Goal: Task Accomplishment & Management: Use online tool/utility

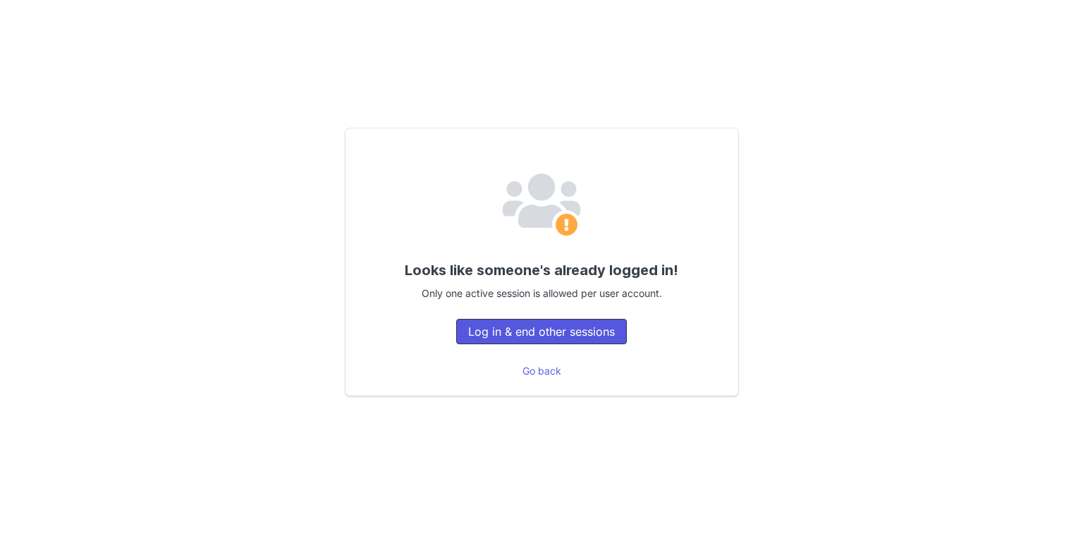
click at [474, 329] on button "Log in & end other sessions" at bounding box center [541, 331] width 171 height 25
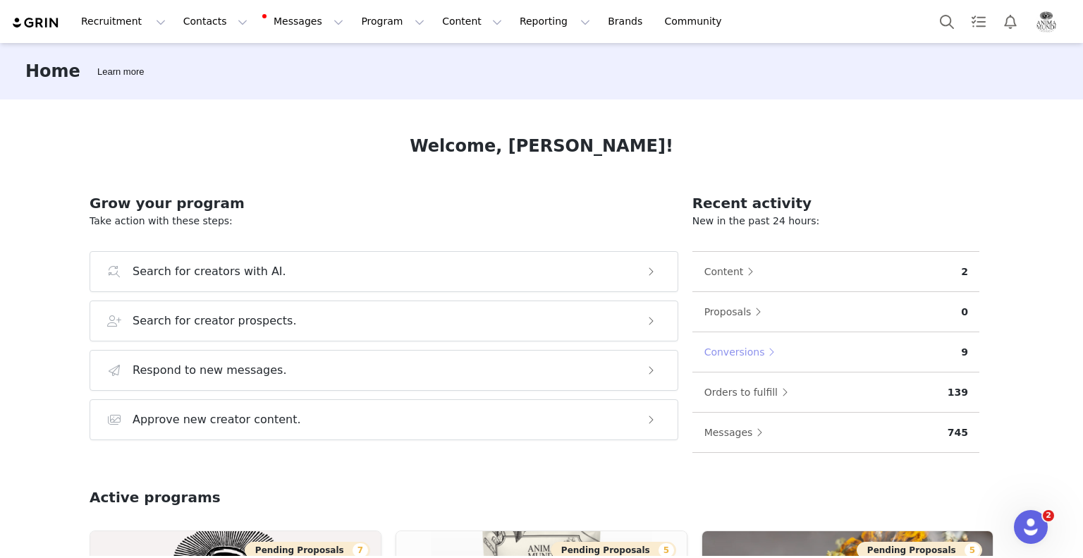
click at [738, 352] on button "Conversions" at bounding box center [743, 352] width 79 height 23
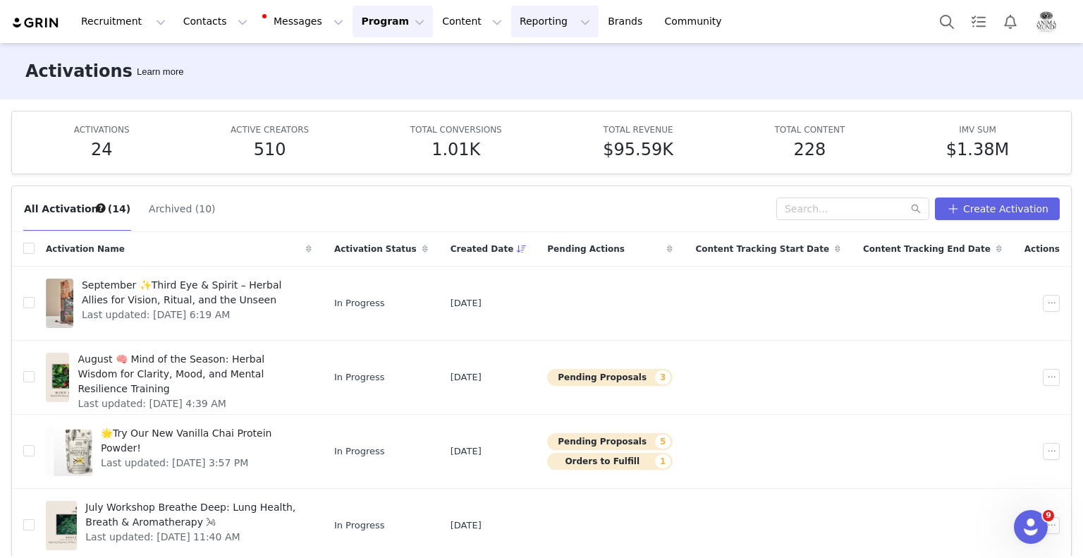
click at [511, 14] on button "Reporting Reporting" at bounding box center [554, 22] width 87 height 32
click at [487, 67] on p "Dashboard" at bounding box center [497, 62] width 54 height 15
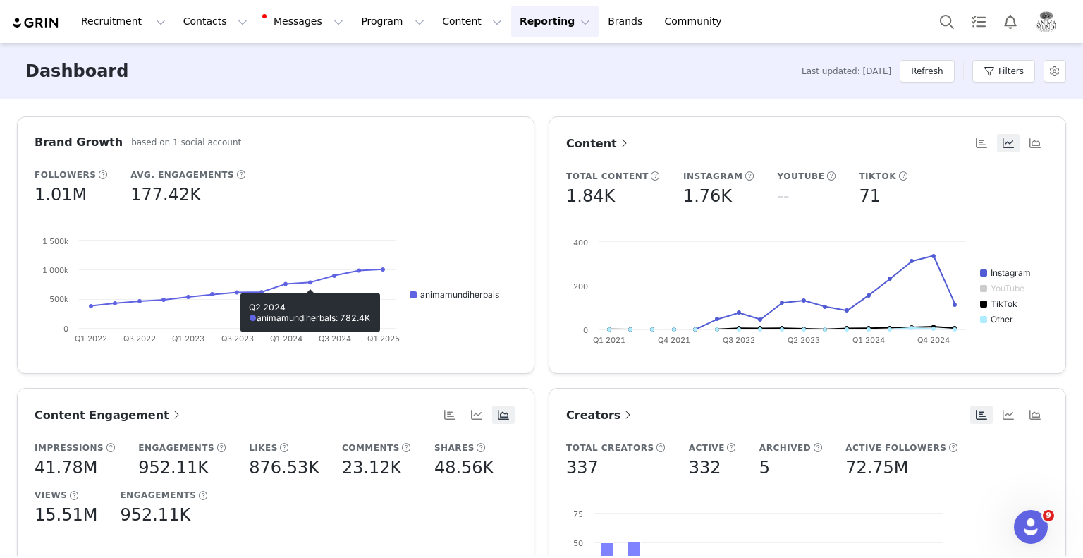
click at [525, 23] on button "Reporting Reporting" at bounding box center [554, 22] width 87 height 32
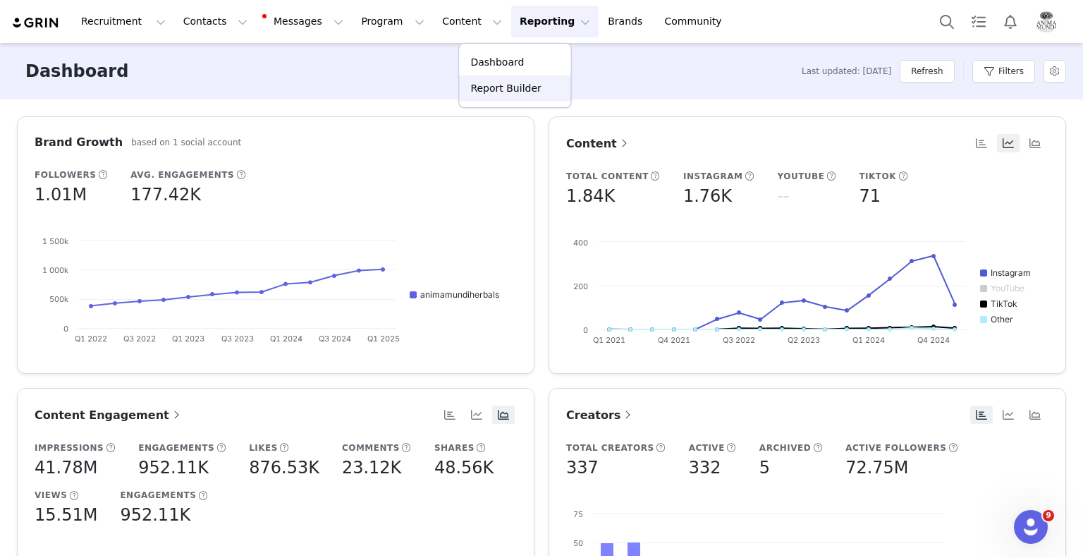
click at [505, 85] on p "Report Builder" at bounding box center [505, 88] width 71 height 15
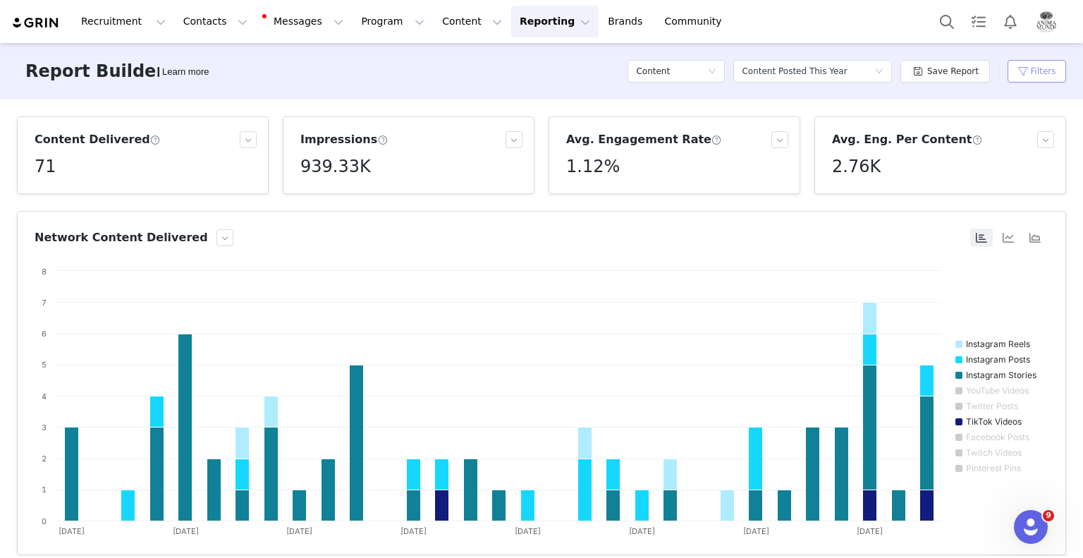
click at [1019, 73] on button "Filters" at bounding box center [1037, 71] width 59 height 23
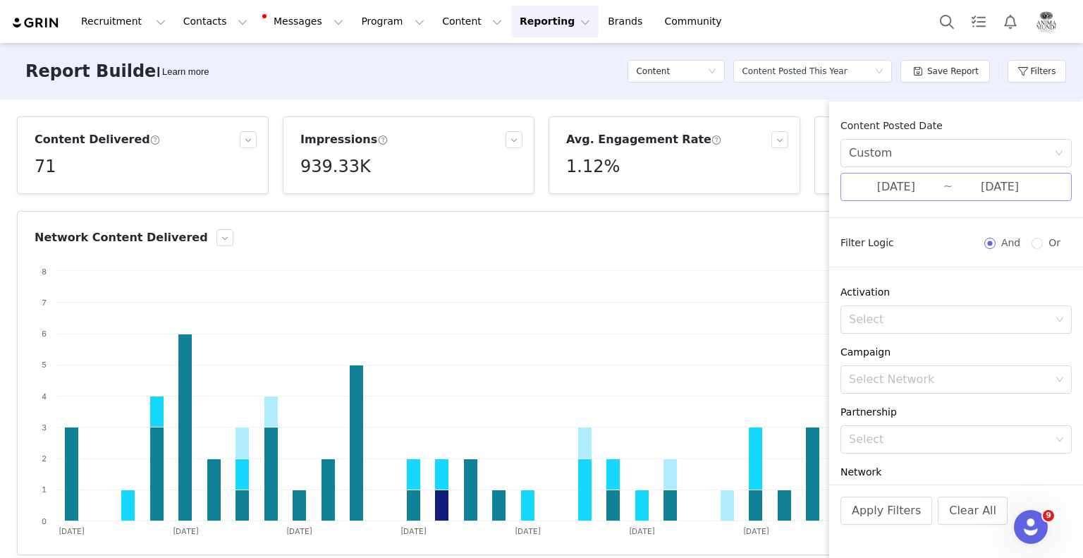
click at [909, 195] on input "08/01/2025" at bounding box center [896, 187] width 94 height 18
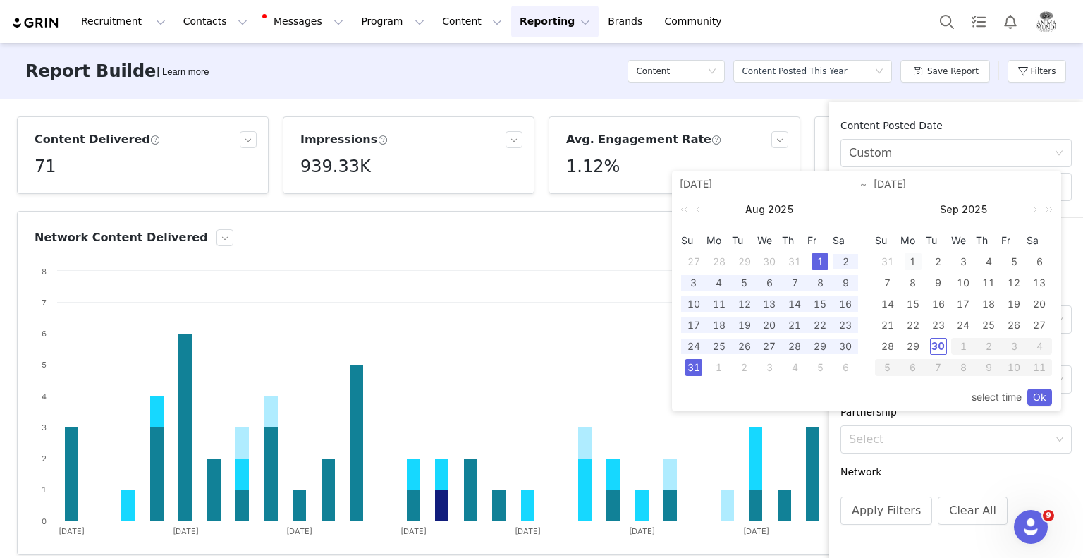
click at [915, 264] on div "1" at bounding box center [913, 261] width 17 height 17
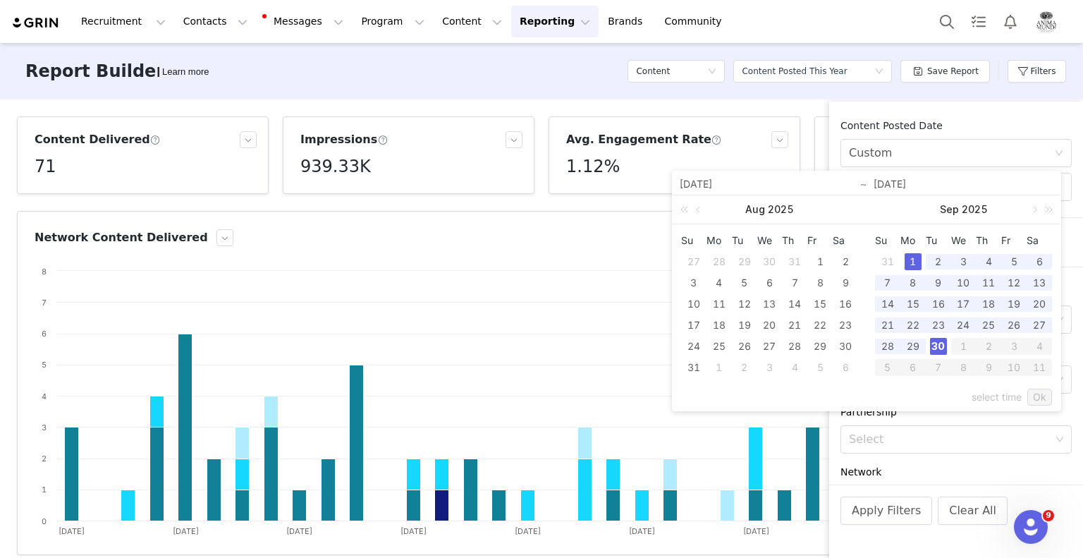
click at [941, 351] on div "30" at bounding box center [938, 346] width 17 height 17
type input "09/01/2025"
type input "09/30/2025"
type input "09/01/2025"
type input "09/30/2025"
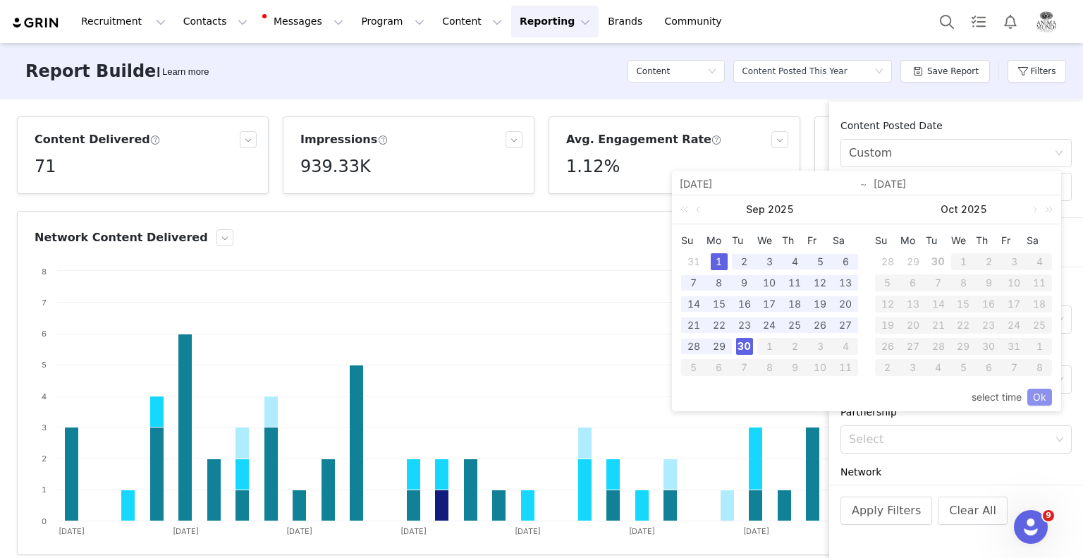
click at [1039, 396] on link "Ok" at bounding box center [1039, 397] width 25 height 17
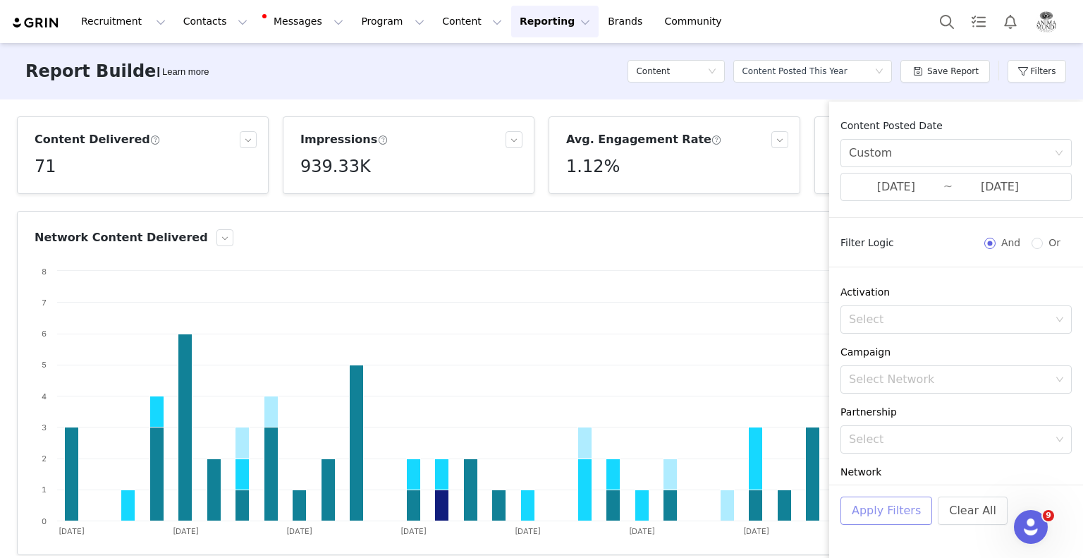
click at [903, 513] on button "Apply Filters" at bounding box center [887, 510] width 92 height 28
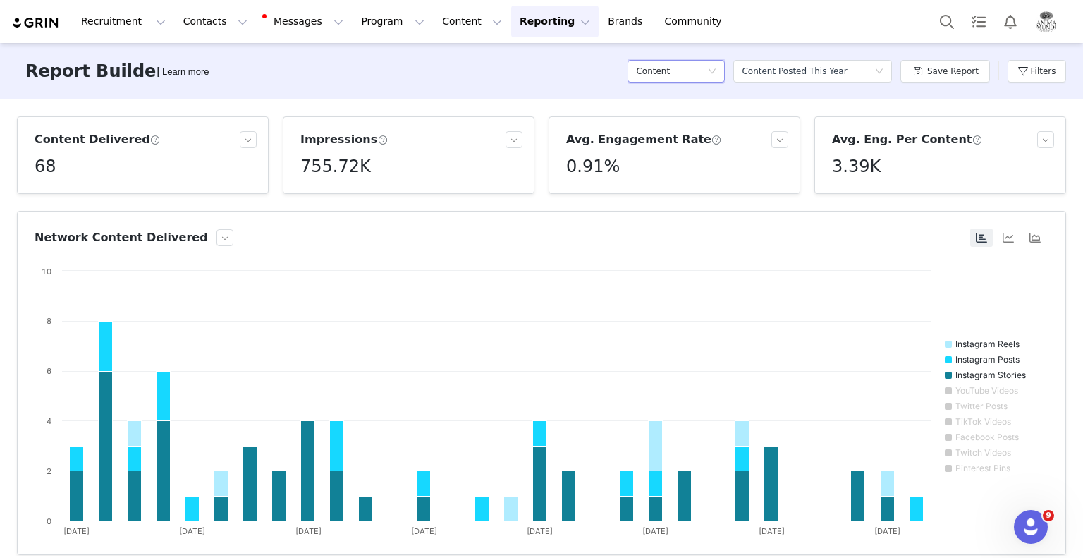
click at [716, 73] on icon "icon: down" at bounding box center [712, 71] width 8 height 8
click at [677, 142] on h5 "Conversions" at bounding box center [684, 145] width 80 height 16
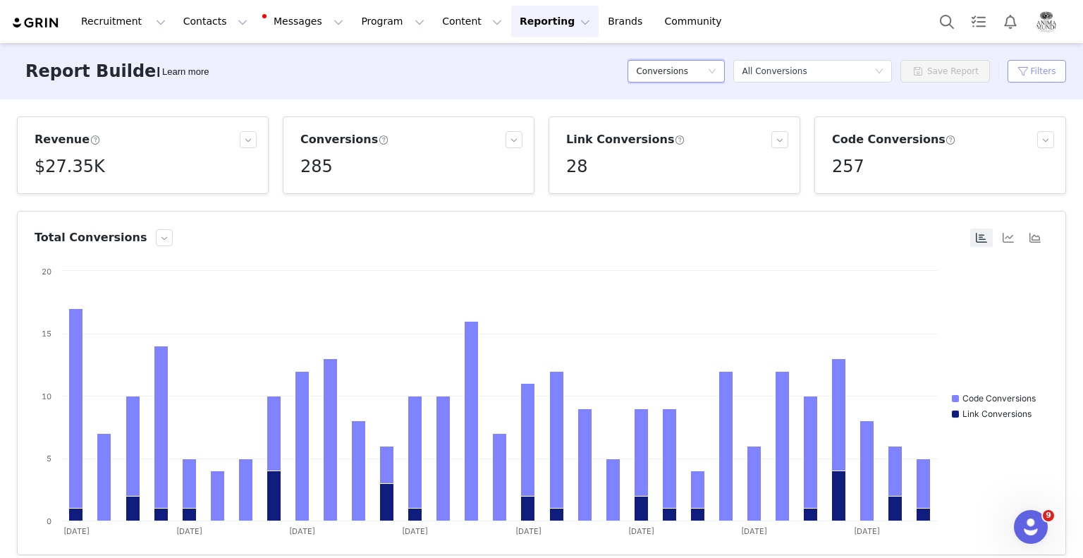
click at [1046, 62] on button "Filters" at bounding box center [1037, 71] width 59 height 23
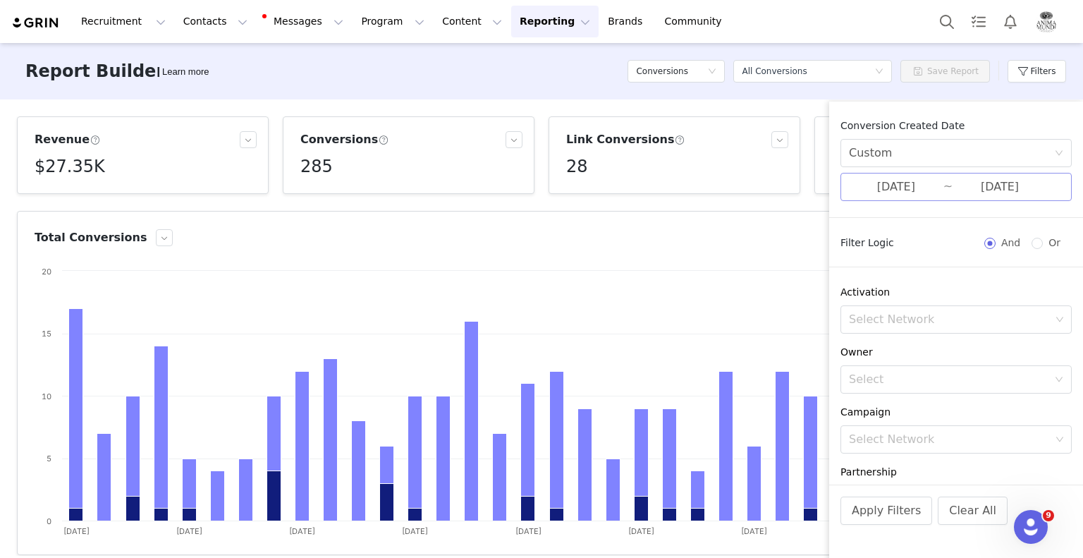
click at [938, 190] on input "08/01/2025" at bounding box center [896, 187] width 94 height 18
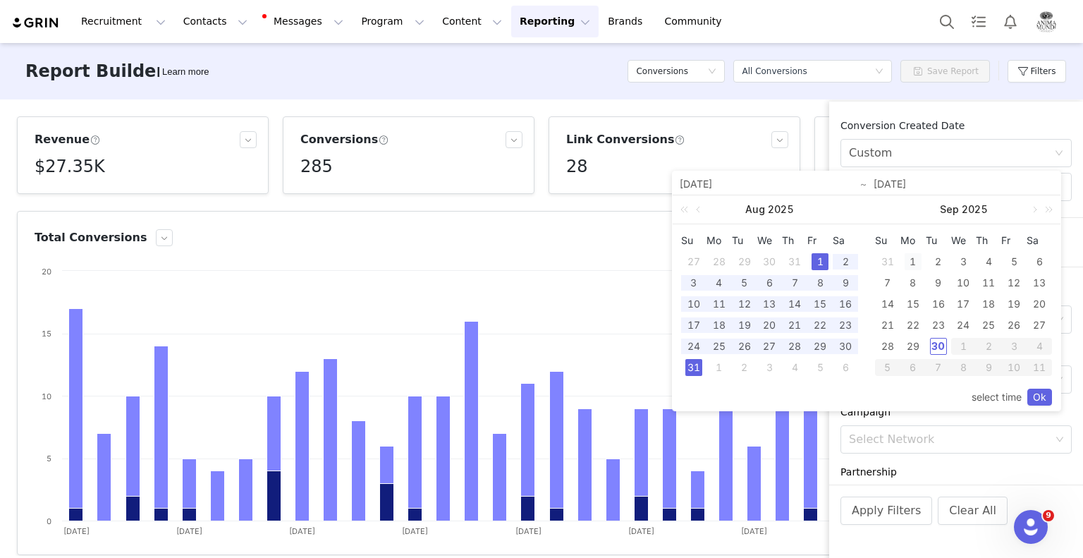
click at [914, 264] on div "1" at bounding box center [913, 261] width 17 height 17
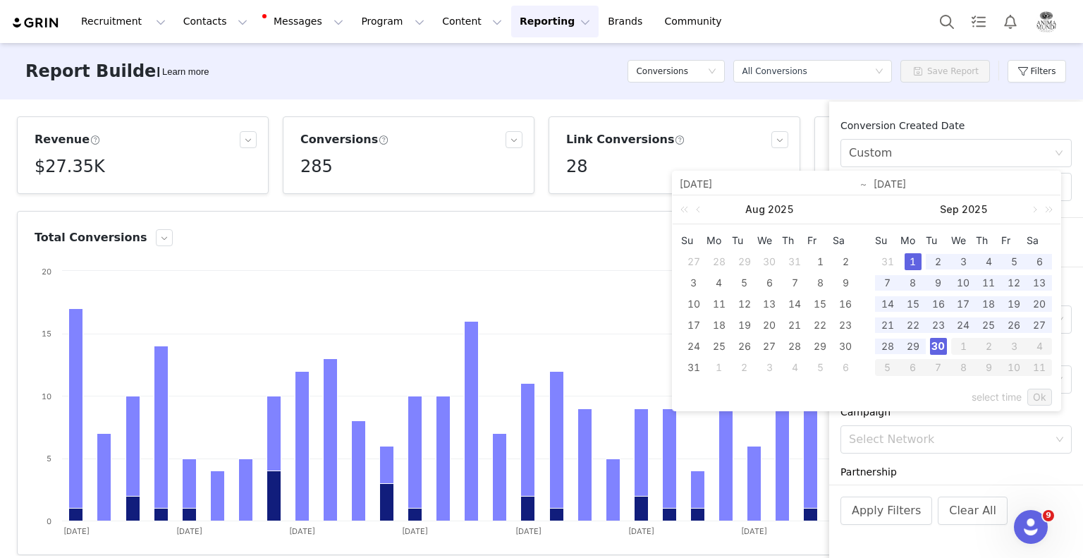
click at [937, 348] on div "30" at bounding box center [938, 346] width 17 height 17
type input "09/01/2025"
type input "09/30/2025"
type input "09/01/2025"
type input "09/30/2025"
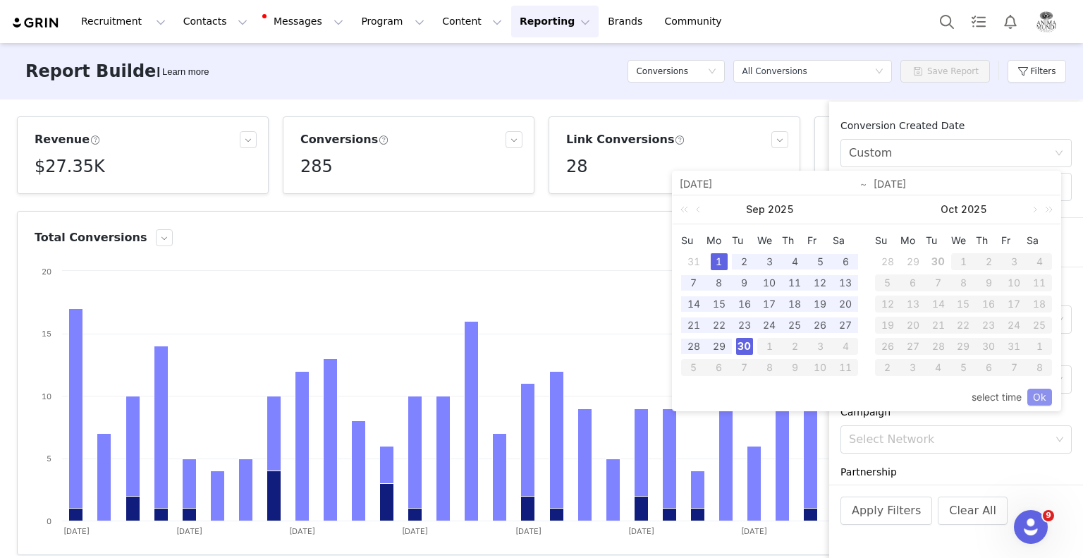
click at [1038, 397] on link "Ok" at bounding box center [1039, 397] width 25 height 17
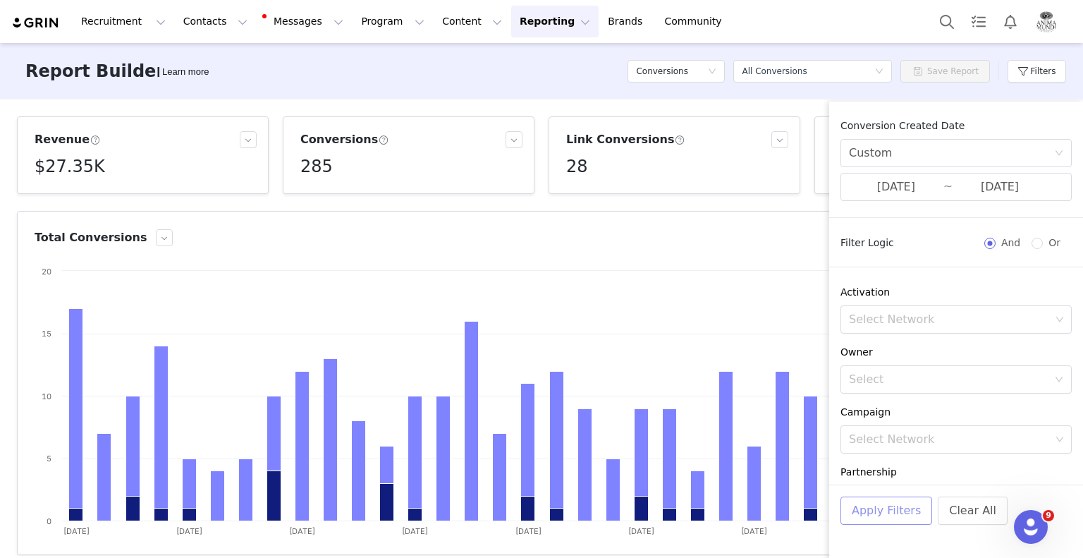
click at [893, 511] on button "Apply Filters" at bounding box center [887, 510] width 92 height 28
